Goal: Register for event/course

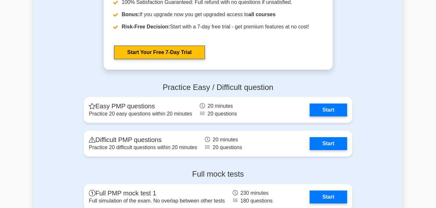
scroll to position [1745, 0]
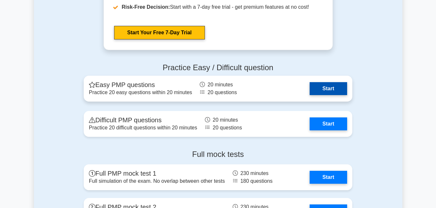
click at [309, 89] on link "Start" at bounding box center [327, 88] width 37 height 13
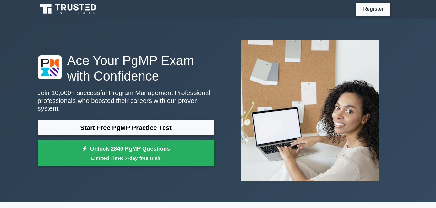
scroll to position [231, 0]
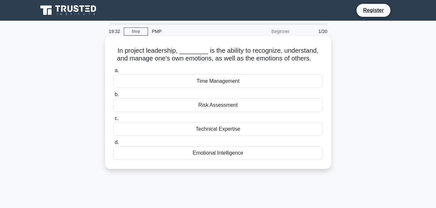
click at [229, 152] on div "Emotional Intelligence" at bounding box center [217, 153] width 209 height 14
click at [113, 144] on input "d. Emotional Intelligence" at bounding box center [113, 142] width 0 height 4
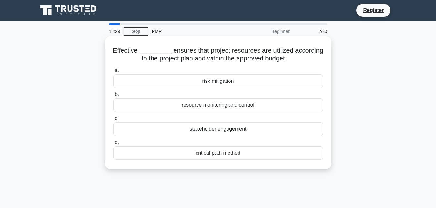
click at [234, 129] on div "stakeholder engagement" at bounding box center [217, 129] width 209 height 14
click at [113, 120] on input "c. stakeholder engagement" at bounding box center [113, 118] width 0 height 4
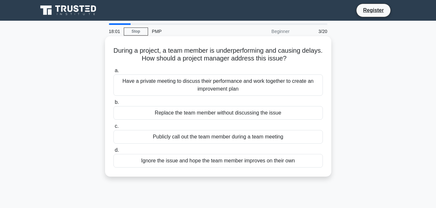
click at [217, 86] on div "Have a private meeting to discuss their performance and work together to create…" at bounding box center [217, 84] width 209 height 21
click at [113, 73] on input "a. Have a private meeting to discuss their performance and work together to cre…" at bounding box center [113, 70] width 0 height 4
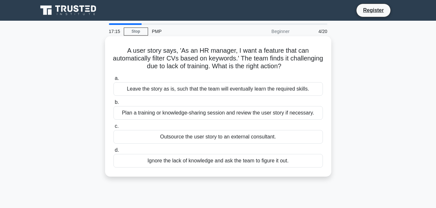
click at [201, 113] on div "Plan a training or knowledge-sharing session and review the user story if neces…" at bounding box center [217, 113] width 209 height 14
click at [113, 104] on input "b. Plan a training or knowledge-sharing session and review the user story if ne…" at bounding box center [113, 102] width 0 height 4
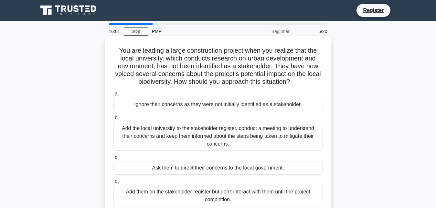
click at [241, 136] on div "Add the local university to the stakeholder register, conduct a meeting to unde…" at bounding box center [217, 135] width 209 height 29
click at [113, 120] on input "b. Add the local university to the stakeholder register, conduct a meeting to u…" at bounding box center [113, 118] width 0 height 4
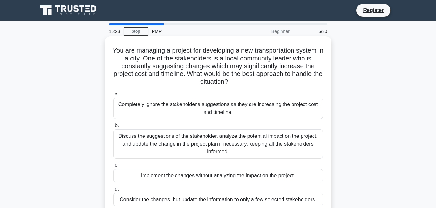
click at [135, 140] on div "Discuss the suggestions of the stakeholder, analyze the potential impact on the…" at bounding box center [217, 143] width 209 height 29
click at [113, 128] on input "b. Discuss the suggestions of the stakeholder, analyze the potential impact on …" at bounding box center [113, 125] width 0 height 4
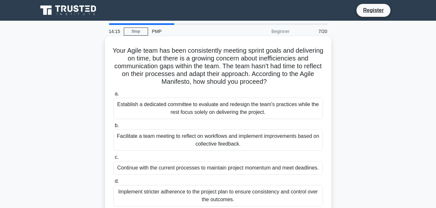
click at [196, 138] on div "Facilitate a team meeting to reflect on workflows and implement improvements ba…" at bounding box center [217, 139] width 209 height 21
click at [113, 128] on input "b. Facilitate a team meeting to reflect on workflows and implement improvements…" at bounding box center [113, 125] width 0 height 4
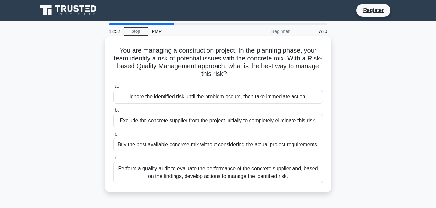
click at [255, 168] on div "Perform a quality audit to evaluate the performance of the concrete supplier an…" at bounding box center [217, 171] width 209 height 21
click at [113, 160] on input "d. Perform a quality audit to evaluate the performance of the concrete supplier…" at bounding box center [113, 158] width 0 height 4
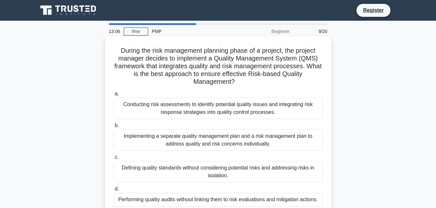
click at [224, 111] on div "Conducting risk assessments to identify potential quality issues and integratin…" at bounding box center [217, 108] width 209 height 21
click at [113, 96] on input "a. Conducting risk assessments to identify potential quality issues and integra…" at bounding box center [113, 94] width 0 height 4
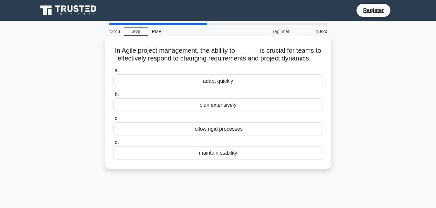
click at [243, 82] on div "adapt quickly" at bounding box center [217, 81] width 209 height 14
click at [113, 73] on input "a. adapt quickly" at bounding box center [113, 70] width 0 height 4
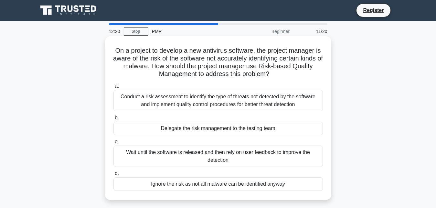
click at [196, 96] on div "Conduct a risk assessment to identify the type of threats not detected by the s…" at bounding box center [217, 100] width 209 height 21
click at [113, 88] on input "a. Conduct a risk assessment to identify the type of threats not detected by th…" at bounding box center [113, 86] width 0 height 4
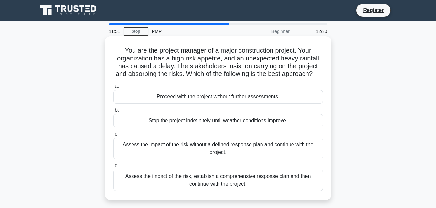
click at [236, 178] on div "Assess the impact of the risk, establish a comprehensive response plan and then…" at bounding box center [217, 179] width 209 height 21
click at [113, 168] on input "d. Assess the impact of the risk, establish a comprehensive response plan and t…" at bounding box center [113, 165] width 0 height 4
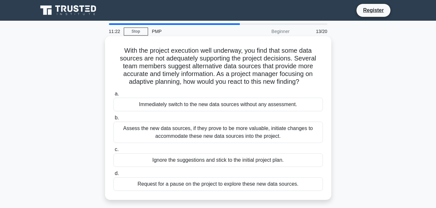
click at [250, 132] on div "Assess the new data sources, if they prove to be more valuable, initiate change…" at bounding box center [217, 131] width 209 height 21
click at [113, 120] on input "b. Assess the new data sources, if they prove to be more valuable, initiate cha…" at bounding box center [113, 118] width 0 height 4
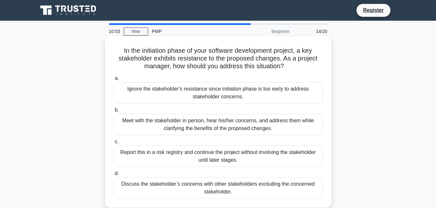
click at [205, 121] on div "Meet with the stakeholder in person, hear his/her concerns, and address them wh…" at bounding box center [217, 124] width 209 height 21
click at [113, 112] on input "b. Meet with the stakeholder in person, hear his/her concerns, and address them…" at bounding box center [113, 110] width 0 height 4
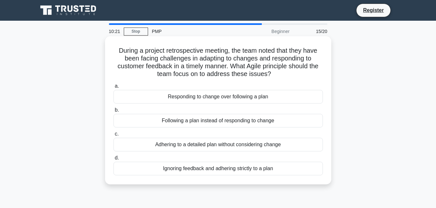
click at [201, 97] on div "Responding to change over following a plan" at bounding box center [217, 97] width 209 height 14
click at [113, 88] on input "a. Responding to change over following a plan" at bounding box center [113, 86] width 0 height 4
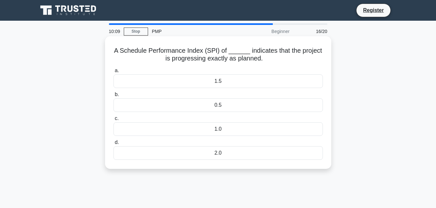
click at [242, 128] on div "1.0" at bounding box center [217, 129] width 209 height 14
click at [113, 120] on input "c. 1.0" at bounding box center [113, 118] width 0 height 4
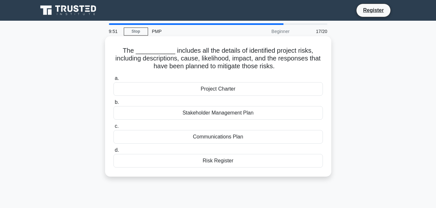
click at [231, 163] on div "Risk Register" at bounding box center [217, 161] width 209 height 14
click at [113, 152] on input "d. Risk Register" at bounding box center [113, 150] width 0 height 4
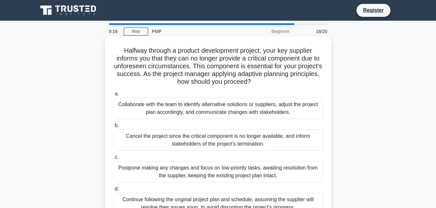
click at [269, 116] on div "Collaborate with the team to identify alternative solutions or suppliers, adjus…" at bounding box center [217, 108] width 209 height 21
click at [113, 96] on input "a. Collaborate with the team to identify alternative solutions or suppliers, ad…" at bounding box center [113, 94] width 0 height 4
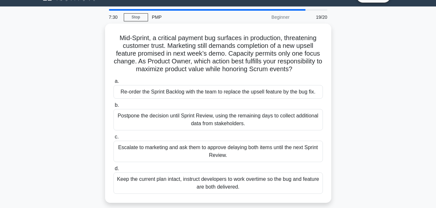
scroll to position [33, 0]
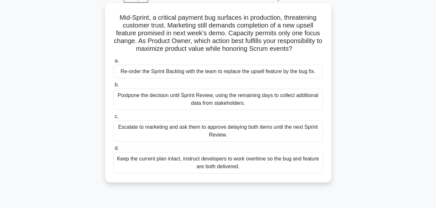
click at [276, 73] on div "Re-order the Sprint Backlog with the team to replace the upsell feature by the …" at bounding box center [217, 72] width 209 height 14
click at [113, 63] on input "a. Re-order the Sprint Backlog with the team to replace the upsell feature by t…" at bounding box center [113, 61] width 0 height 4
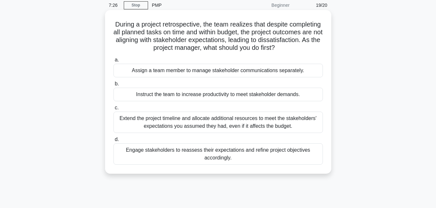
scroll to position [0, 0]
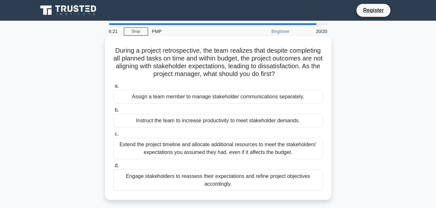
click at [187, 149] on div "Extend the project timeline and allocate additional resources to meet the stake…" at bounding box center [217, 148] width 209 height 21
click at [113, 136] on input "c. Extend the project timeline and allocate additional resources to meet the st…" at bounding box center [113, 134] width 0 height 4
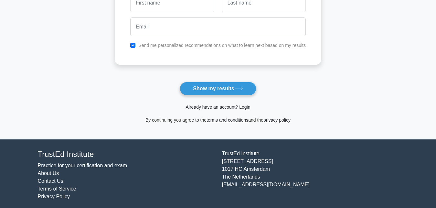
scroll to position [117, 0]
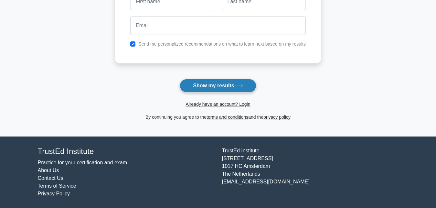
click at [230, 87] on button "Show my results" at bounding box center [218, 86] width 76 height 14
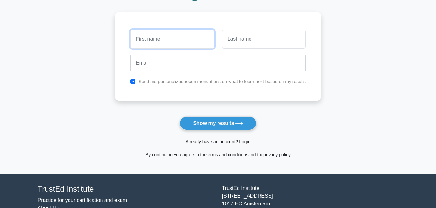
scroll to position [49, 0]
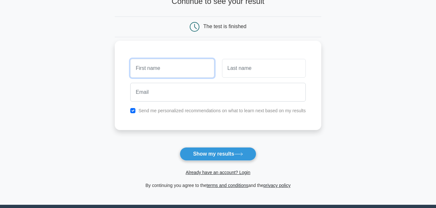
click at [150, 67] on input "text" at bounding box center [172, 68] width 84 height 19
type input "Hafizur"
click at [258, 58] on div at bounding box center [263, 68] width 91 height 24
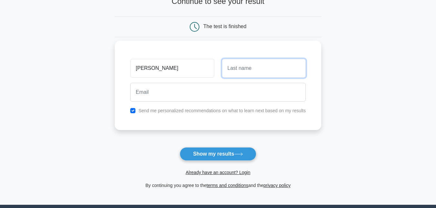
click at [257, 63] on input "text" at bounding box center [264, 68] width 84 height 19
type input "[PERSON_NAME]"
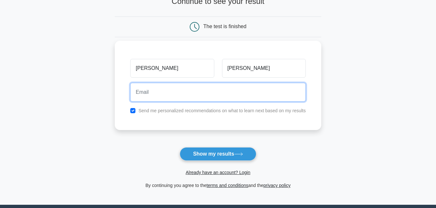
click at [212, 98] on input "email" at bounding box center [217, 92] width 175 height 19
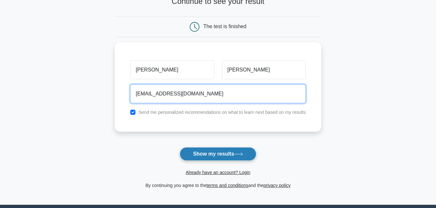
type input "[EMAIL_ADDRESS][DOMAIN_NAME]"
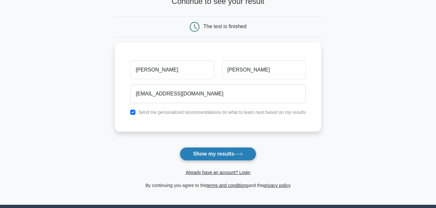
click at [223, 157] on button "Show my results" at bounding box center [218, 154] width 76 height 14
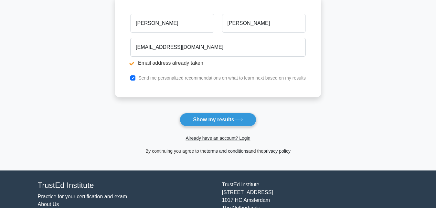
scroll to position [132, 0]
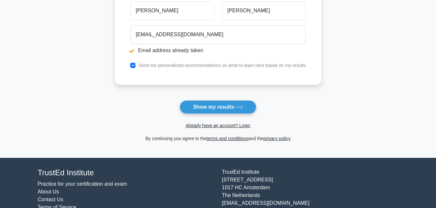
click at [216, 108] on button "Show my results" at bounding box center [218, 107] width 76 height 14
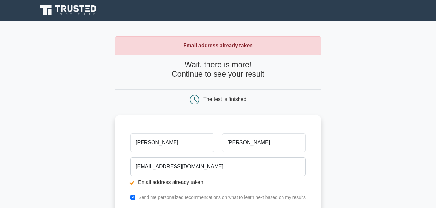
click at [207, 98] on div "The test is finished" at bounding box center [224, 98] width 43 height 5
click at [209, 76] on h4 "Wait, there is more! Continue to see your result" at bounding box center [218, 69] width 206 height 19
click at [232, 48] on strong "Email address already taken" at bounding box center [217, 45] width 69 height 5
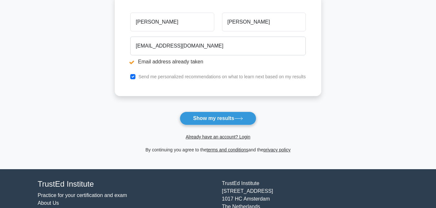
scroll to position [153, 0]
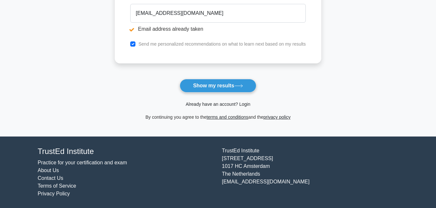
click at [220, 105] on link "Already have an account? Login" at bounding box center [217, 103] width 65 height 5
